Goal: Information Seeking & Learning: Stay updated

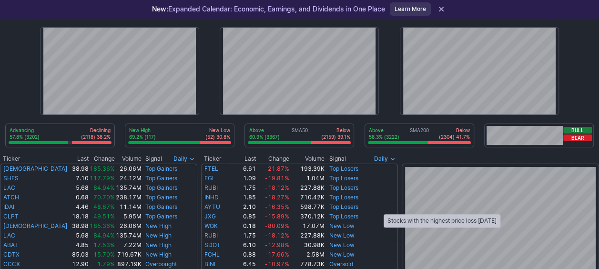
scroll to position [36, 0]
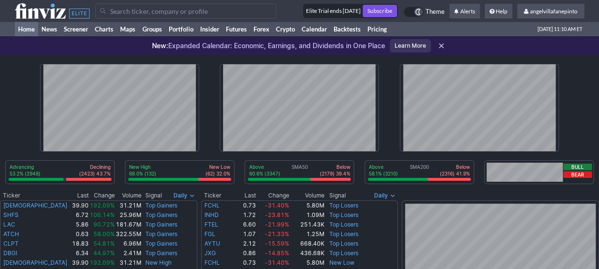
click at [576, 166] on button "Bull" at bounding box center [578, 167] width 29 height 7
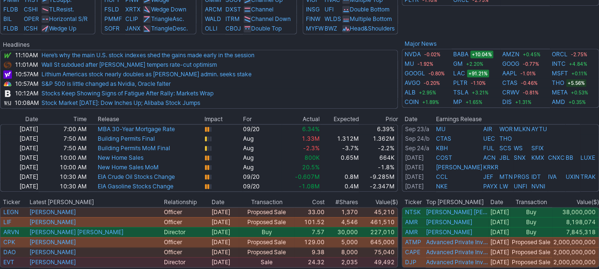
scroll to position [411, 0]
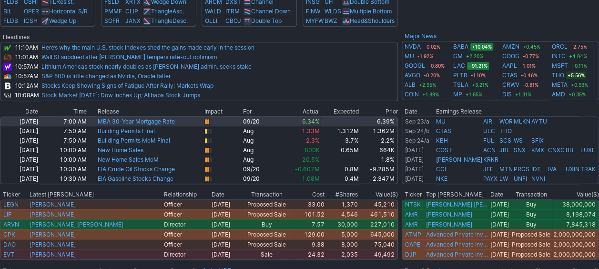
click at [104, 116] on td "MBA 30-Year Mortgage Rate" at bounding box center [150, 121] width 107 height 10
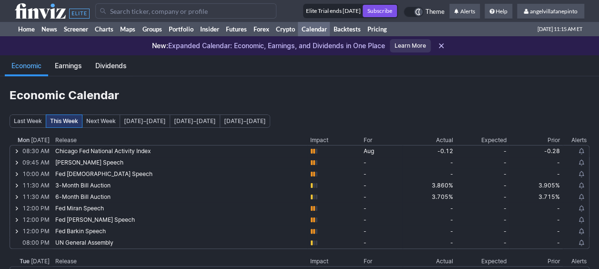
click at [33, 14] on icon at bounding box center [52, 10] width 75 height 15
